Goal: Information Seeking & Learning: Learn about a topic

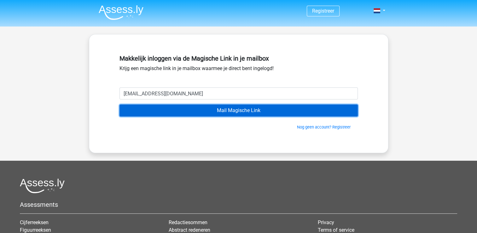
click at [219, 111] on input "Mail Magische Link" at bounding box center [239, 110] width 238 height 12
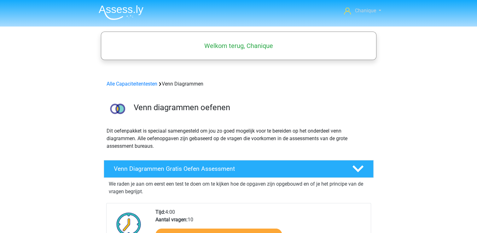
click at [358, 10] on span "Chanique" at bounding box center [365, 11] width 21 height 6
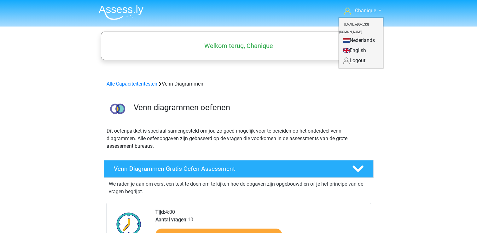
click at [234, 129] on p "Dit oefenpakket is speciaal samengesteld om jou zo goed mogelijk voor te bereid…" at bounding box center [239, 138] width 264 height 23
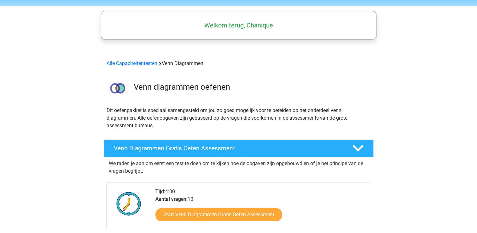
scroll to position [32, 0]
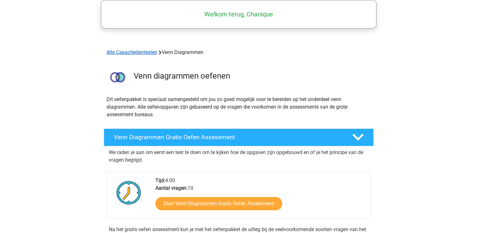
click at [114, 50] on link "Alle Capaciteitentesten" at bounding box center [132, 52] width 51 height 6
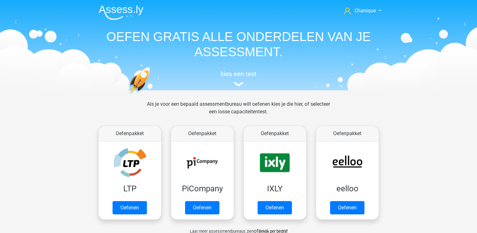
scroll to position [267, 0]
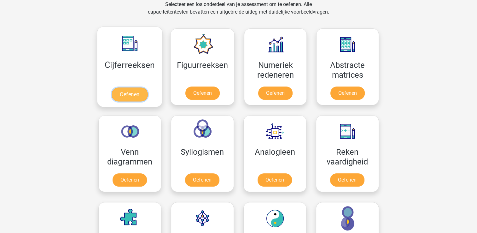
click at [127, 91] on link "Oefenen" at bounding box center [130, 94] width 36 height 14
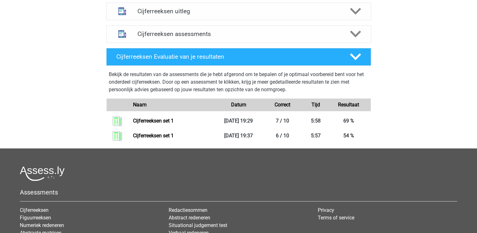
scroll to position [252, 0]
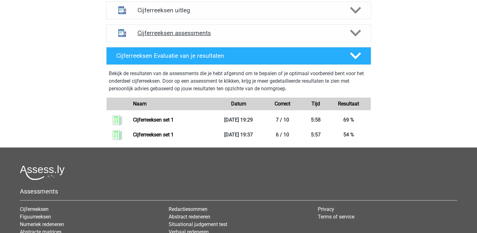
click at [179, 37] on h4 "Cijferreeksen assessments" at bounding box center [239, 32] width 202 height 7
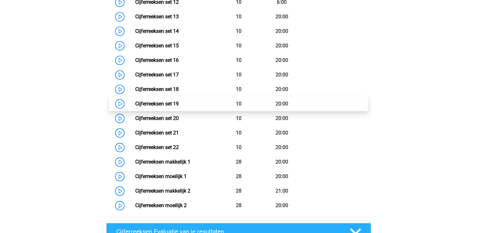
scroll to position [536, 0]
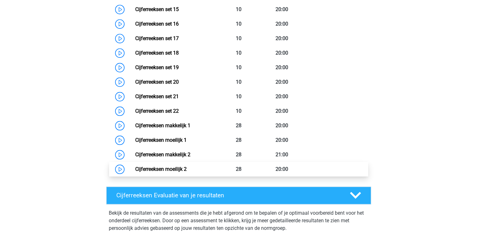
click at [187, 170] on link "Cijferreeksen moeilijk 2" at bounding box center [160, 169] width 51 height 6
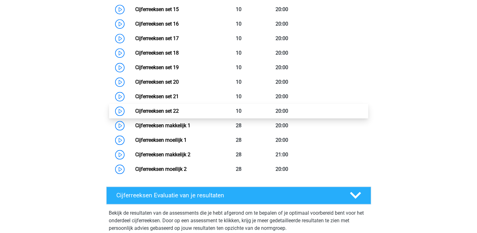
click at [179, 114] on link "Cijferreeksen set 22" at bounding box center [157, 111] width 44 height 6
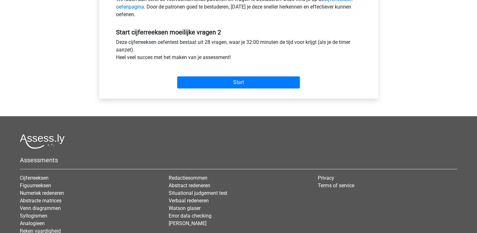
scroll to position [221, 0]
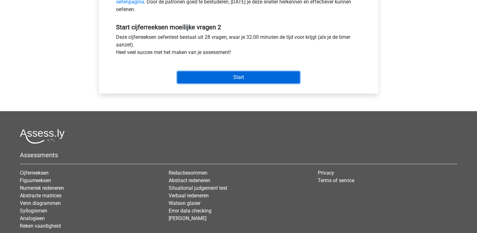
click at [264, 74] on input "Start" at bounding box center [238, 77] width 123 height 12
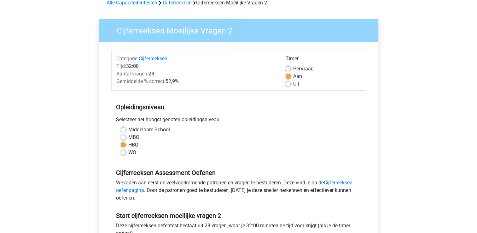
scroll to position [0, 0]
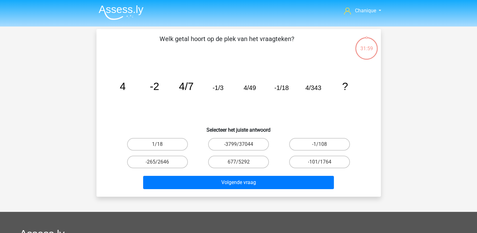
click at [5, 1] on header "Chanique wolfchanique@gmail.com Nederlands English" at bounding box center [238, 13] width 477 height 26
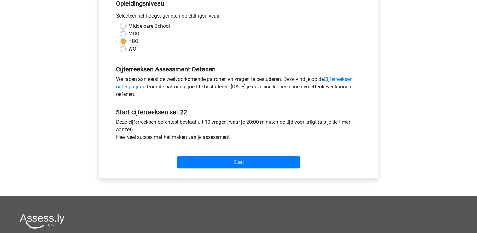
scroll to position [221, 0]
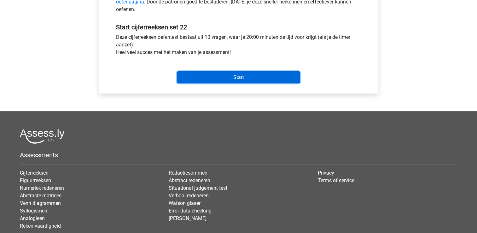
click at [239, 80] on input "Start" at bounding box center [238, 77] width 123 height 12
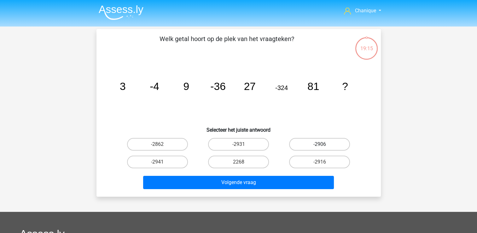
click at [327, 142] on label "-2906" at bounding box center [319, 144] width 61 height 13
click at [324, 144] on input "-2906" at bounding box center [322, 146] width 4 height 4
radio input "true"
click at [103, 12] on img at bounding box center [121, 12] width 45 height 15
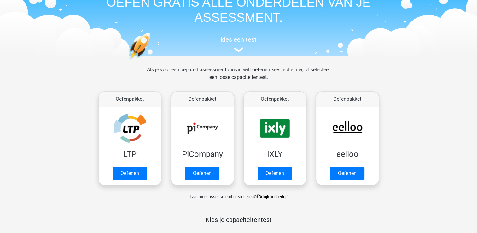
scroll to position [63, 0]
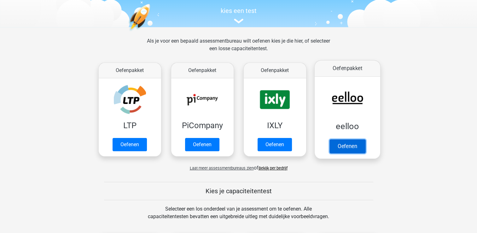
click at [355, 149] on link "Oefenen" at bounding box center [347, 146] width 36 height 14
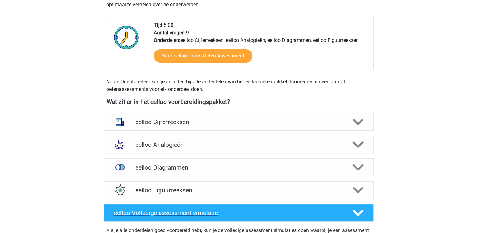
scroll to position [221, 0]
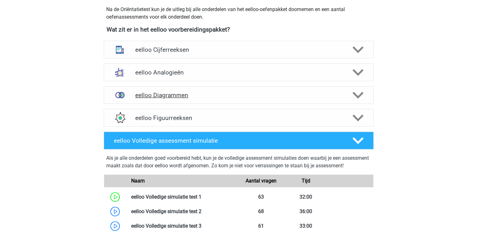
click at [349, 94] on div at bounding box center [357, 95] width 21 height 11
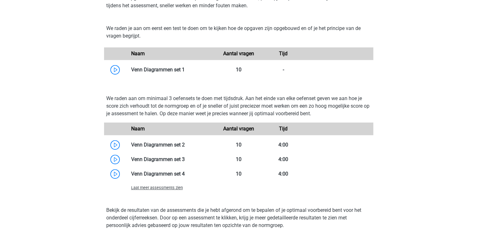
scroll to position [347, 0]
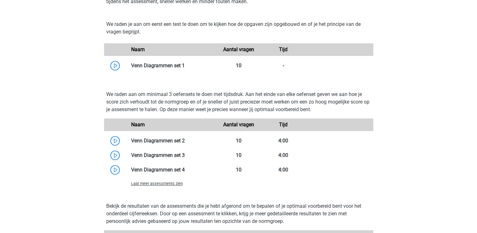
click at [152, 184] on span "Laat meer assessments zien" at bounding box center [157, 183] width 52 height 5
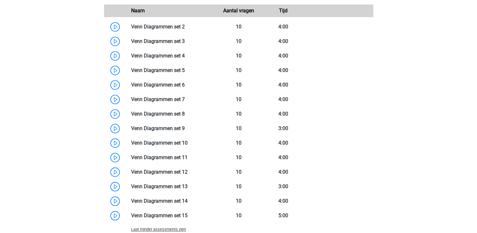
scroll to position [568, 0]
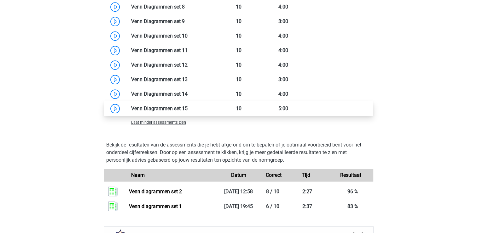
click at [188, 111] on link at bounding box center [188, 108] width 0 height 6
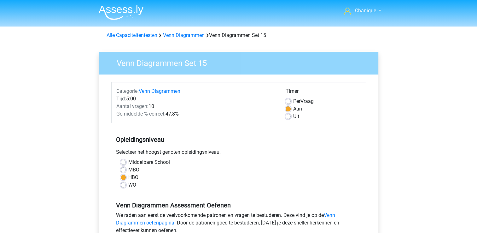
scroll to position [95, 0]
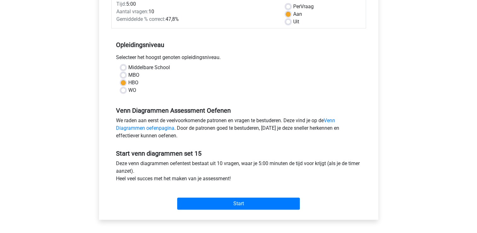
click at [325, 146] on div "Start venn diagrammen set 15 Deze venn diagrammen oefentest bestaat uit 10 vrag…" at bounding box center [238, 177] width 255 height 70
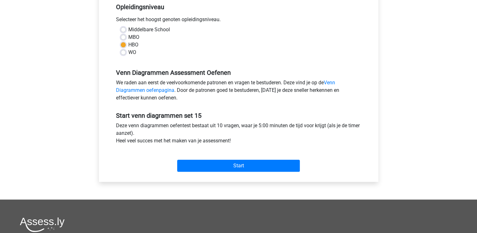
scroll to position [126, 0]
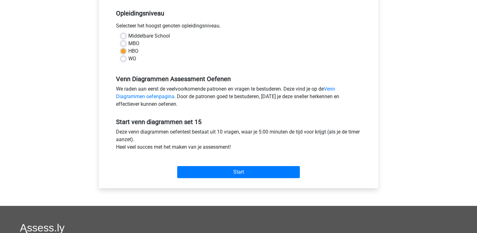
click at [278, 178] on div "Start" at bounding box center [238, 166] width 255 height 27
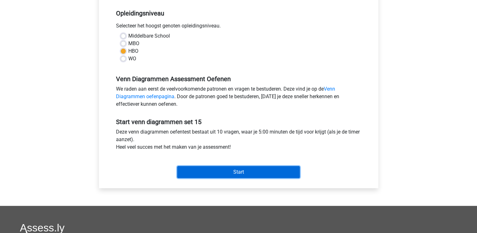
click at [278, 173] on input "Start" at bounding box center [238, 172] width 123 height 12
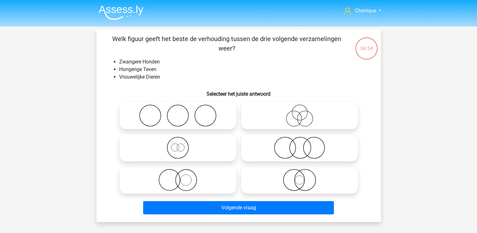
click at [309, 116] on icon at bounding box center [300, 115] width 112 height 22
click at [304, 112] on input "radio" at bounding box center [302, 110] width 4 height 4
radio input "true"
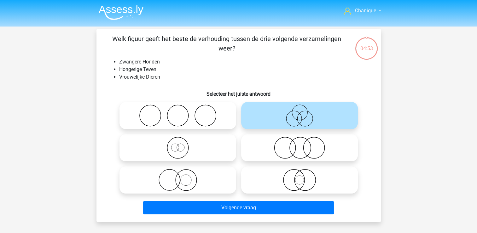
click at [293, 200] on div "Volgende vraag" at bounding box center [239, 206] width 264 height 21
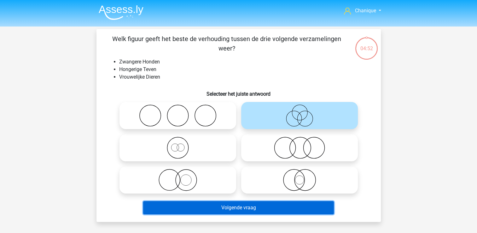
click at [294, 210] on button "Volgende vraag" at bounding box center [238, 207] width 191 height 13
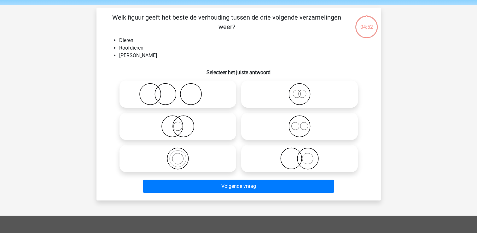
scroll to position [29, 0]
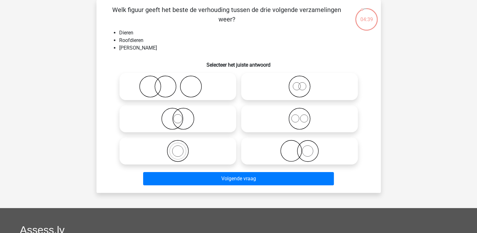
click at [187, 140] on icon at bounding box center [178, 151] width 112 height 22
click at [182, 143] on input "radio" at bounding box center [180, 145] width 4 height 4
radio input "true"
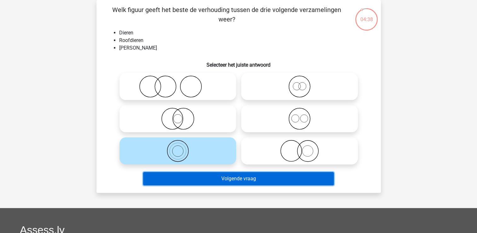
click at [224, 176] on button "Volgende vraag" at bounding box center [238, 178] width 191 height 13
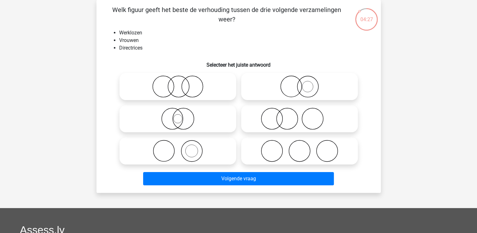
click at [298, 115] on icon at bounding box center [300, 119] width 112 height 22
click at [300, 115] on input "radio" at bounding box center [302, 113] width 4 height 4
radio input "true"
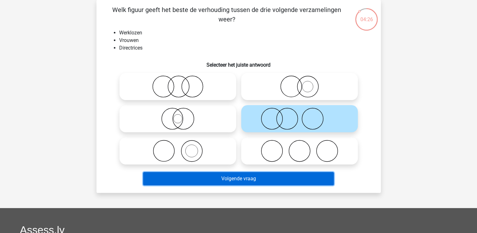
click at [252, 180] on button "Volgende vraag" at bounding box center [238, 178] width 191 height 13
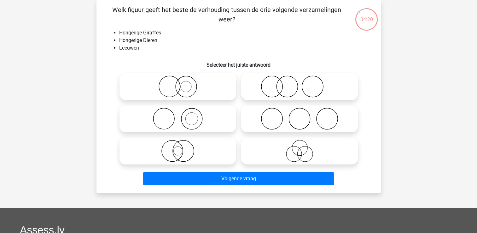
click at [204, 122] on icon at bounding box center [178, 119] width 112 height 22
click at [182, 115] on input "radio" at bounding box center [180, 113] width 4 height 4
radio input "true"
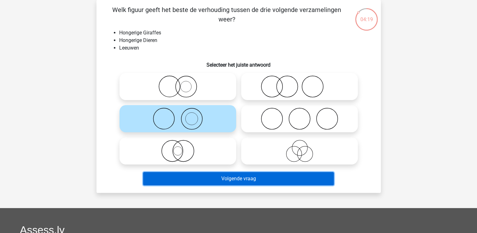
click at [245, 180] on button "Volgende vraag" at bounding box center [238, 178] width 191 height 13
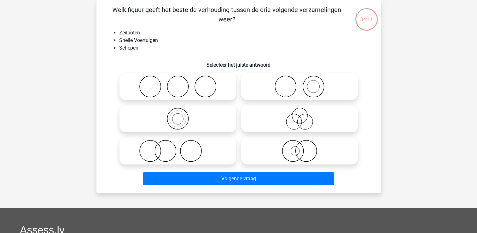
click at [308, 83] on circle at bounding box center [313, 86] width 12 height 12
click at [304, 83] on input "radio" at bounding box center [302, 81] width 4 height 4
radio input "true"
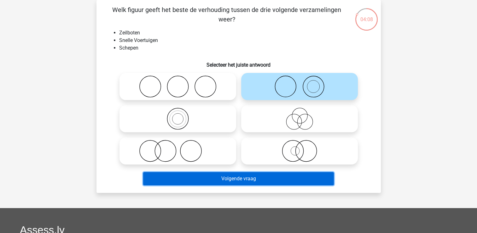
click at [256, 173] on button "Volgende vraag" at bounding box center [238, 178] width 191 height 13
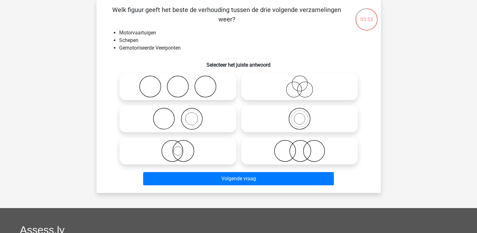
click at [205, 143] on icon at bounding box center [178, 151] width 112 height 22
click at [182, 143] on input "radio" at bounding box center [180, 145] width 4 height 4
radio input "true"
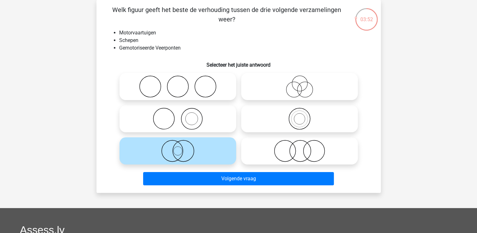
click at [296, 186] on div "Volgende vraag" at bounding box center [238, 180] width 243 height 16
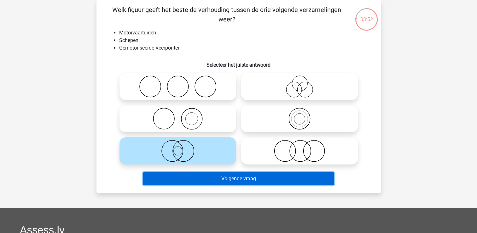
click at [284, 172] on button "Volgende vraag" at bounding box center [238, 178] width 191 height 13
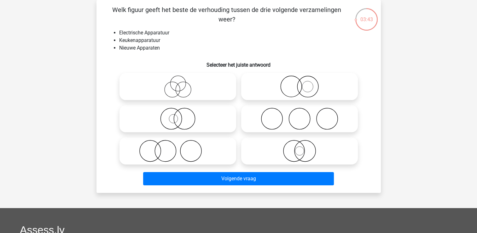
click at [186, 87] on icon at bounding box center [178, 86] width 112 height 22
click at [182, 83] on input "radio" at bounding box center [180, 81] width 4 height 4
radio input "true"
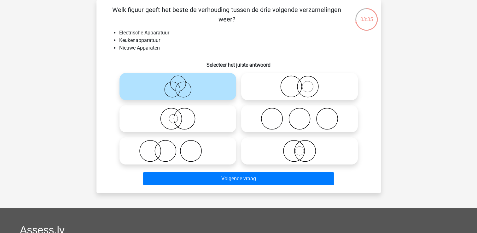
click at [303, 81] on input "radio" at bounding box center [302, 81] width 4 height 4
radio input "true"
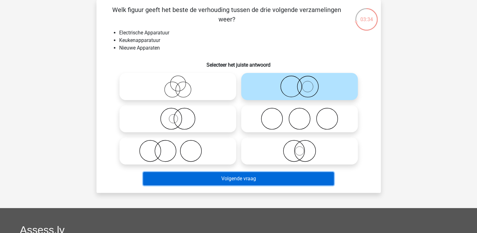
click at [297, 173] on button "Volgende vraag" at bounding box center [238, 178] width 191 height 13
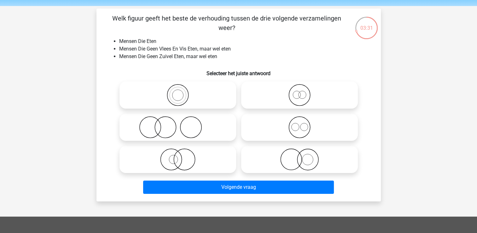
scroll to position [32, 0]
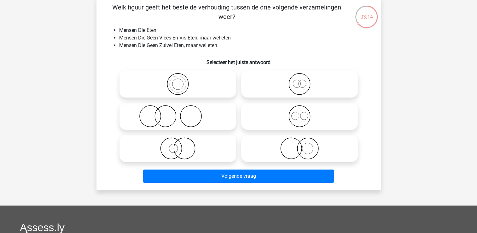
click at [285, 115] on icon at bounding box center [300, 116] width 112 height 22
click at [300, 113] on input "radio" at bounding box center [302, 111] width 4 height 4
radio input "true"
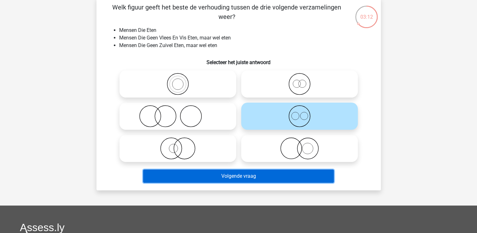
click at [233, 176] on button "Volgende vraag" at bounding box center [238, 175] width 191 height 13
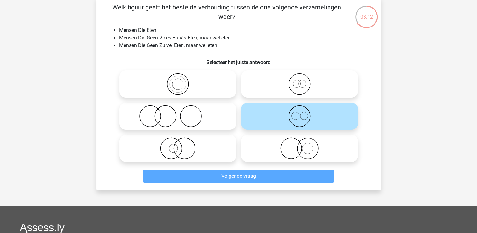
scroll to position [29, 0]
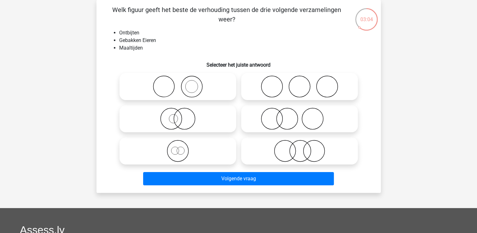
click at [187, 114] on icon at bounding box center [178, 119] width 112 height 22
click at [182, 114] on input "radio" at bounding box center [180, 113] width 4 height 4
radio input "true"
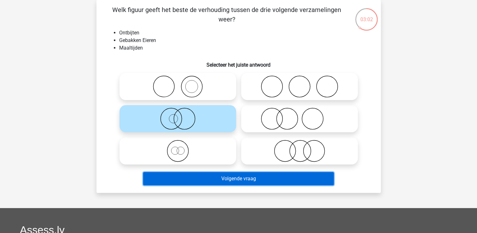
click at [309, 174] on button "Volgende vraag" at bounding box center [238, 178] width 191 height 13
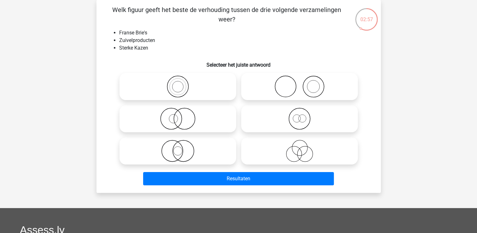
click at [178, 85] on icon at bounding box center [178, 86] width 112 height 22
click at [178, 83] on input "radio" at bounding box center [180, 81] width 4 height 4
radio input "true"
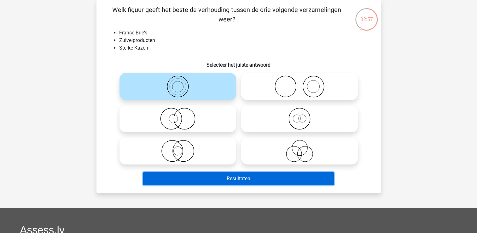
click at [315, 176] on button "Resultaten" at bounding box center [238, 178] width 191 height 13
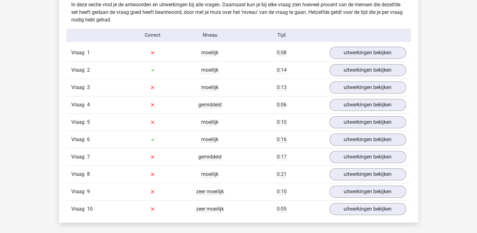
scroll to position [378, 0]
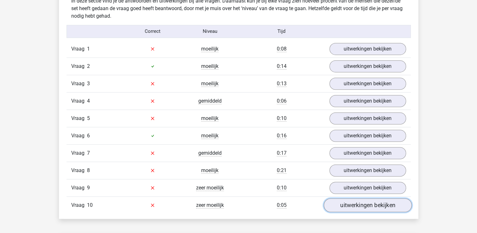
click at [358, 200] on link "uitwerkingen bekijken" at bounding box center [368, 205] width 88 height 14
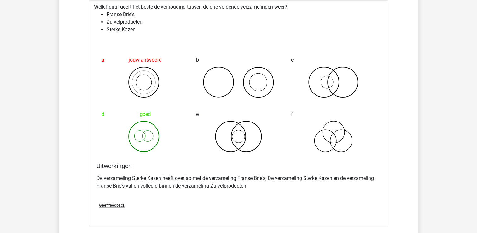
scroll to position [410, 0]
